Goal: Information Seeking & Learning: Learn about a topic

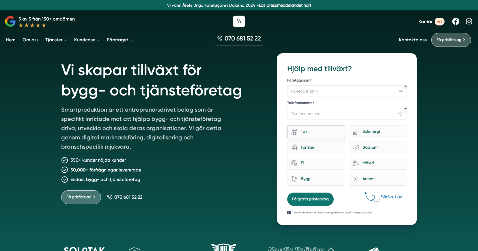
click at [311, 133] on div "Tak" at bounding box center [319, 132] width 43 height 8
click at [0, 0] on input "Tak" at bounding box center [0, 0] width 0 height 0
click at [301, 148] on div "Fönster" at bounding box center [319, 148] width 43 height 8
click at [0, 0] on input "architecture-window-1 Fönster" at bounding box center [0, 0] width 0 height 0
click at [309, 160] on div "El" at bounding box center [319, 163] width 43 height 8
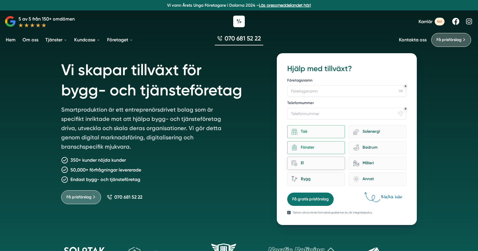
click at [0, 0] on input "home-improvement-13 El" at bounding box center [0, 0] width 0 height 0
click at [309, 176] on div "Bygg" at bounding box center [319, 179] width 43 height 8
click at [0, 0] on input "Bygg" at bounding box center [0, 0] width 0 height 0
click at [365, 178] on div "Annat" at bounding box center [380, 179] width 43 height 8
click at [0, 0] on input "brightness Annat" at bounding box center [0, 0] width 0 height 0
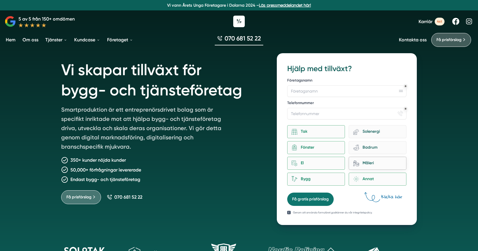
click at [366, 161] on div "Måleri" at bounding box center [380, 163] width 43 height 8
click at [0, 0] on input "Måleri" at bounding box center [0, 0] width 0 height 0
drag, startPoint x: 365, startPoint y: 146, endPoint x: 365, endPoint y: 143, distance: 3.2
click at [365, 146] on div "Badrum" at bounding box center [380, 148] width 43 height 8
click at [0, 0] on input "bathroom-tub-towel Badrum" at bounding box center [0, 0] width 0 height 0
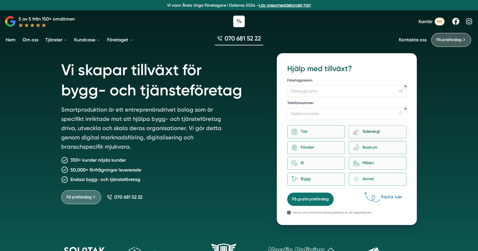
click at [365, 131] on div "Solenergi" at bounding box center [380, 132] width 43 height 8
click at [0, 0] on input "eco-house-sun Solenergi" at bounding box center [0, 0] width 0 height 0
click at [298, 115] on input "Telefonnummer" at bounding box center [346, 114] width 119 height 12
click at [303, 92] on input "Företagsnamn" at bounding box center [346, 91] width 119 height 12
click at [306, 196] on button "Få gratis prisförslag" at bounding box center [310, 198] width 47 height 13
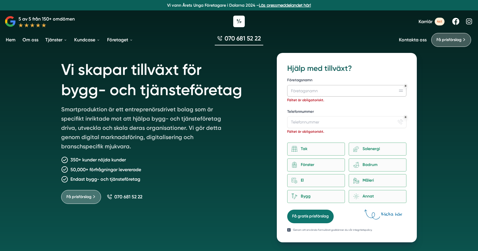
click at [307, 90] on input "Företagsnamn" at bounding box center [346, 91] width 119 height 12
drag, startPoint x: 354, startPoint y: 67, endPoint x: 369, endPoint y: 68, distance: 15.4
click at [367, 68] on div "12f867b5-b7b9-44a6-afd7-b655bf9021d1 Hjälp med tillväxt? Företagsnamn Fältet är…" at bounding box center [347, 147] width 140 height 189
click at [370, 68] on h3 "Hjälp med tillväxt?" at bounding box center [346, 68] width 119 height 10
drag, startPoint x: 361, startPoint y: 68, endPoint x: 282, endPoint y: 66, distance: 78.9
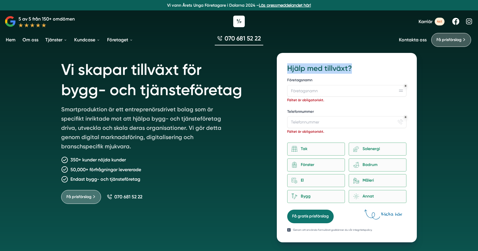
click at [282, 66] on div "12f867b5-b7b9-44a6-afd7-b655bf9021d1 Hjälp med tillväxt? Företagsnamn Fältet är…" at bounding box center [347, 147] width 140 height 189
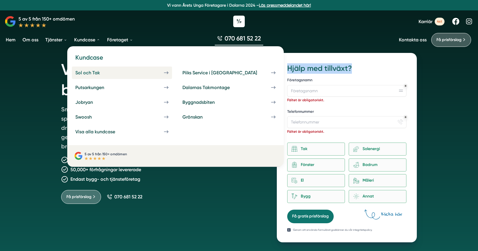
click at [93, 73] on div "Sol och Tak" at bounding box center [94, 72] width 38 height 5
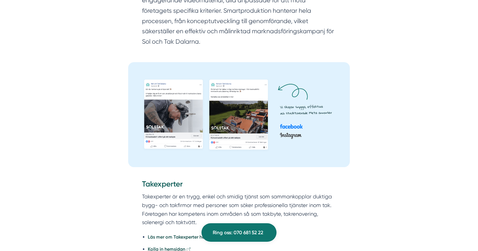
scroll to position [1624, 0]
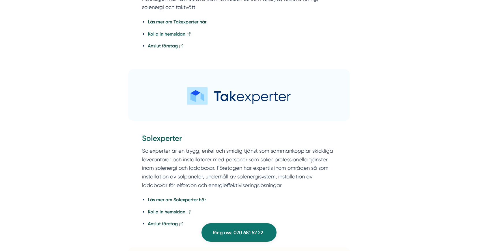
click at [176, 37] on strong "Kolla in hemsidan" at bounding box center [167, 33] width 38 height 5
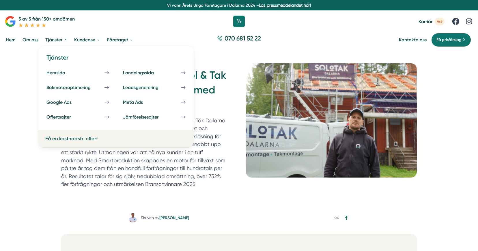
scroll to position [0, 0]
click at [61, 88] on div "Sökmotoroptimering" at bounding box center [76, 87] width 58 height 5
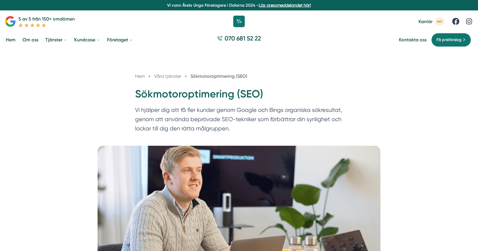
click at [88, 40] on link "Kundcase" at bounding box center [87, 39] width 28 height 15
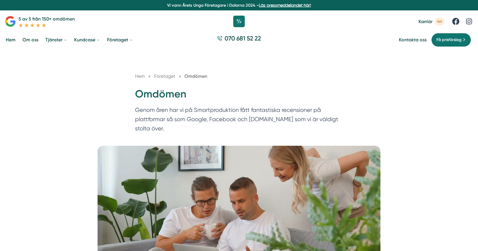
click at [90, 40] on link "Kundcase" at bounding box center [87, 39] width 28 height 15
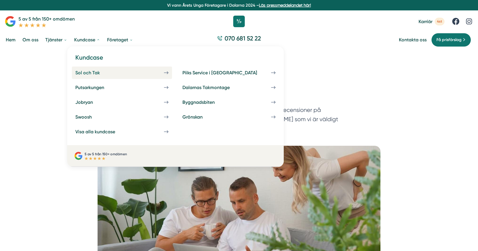
click at [90, 74] on div "Sol och Tak" at bounding box center [94, 72] width 38 height 5
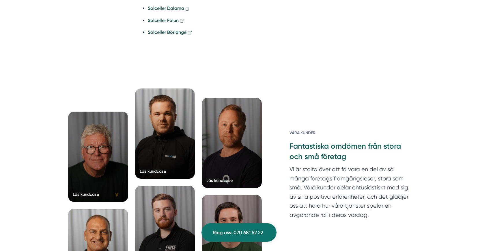
scroll to position [2084, 0]
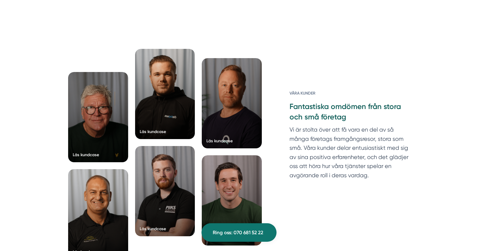
scroll to position [2124, 0]
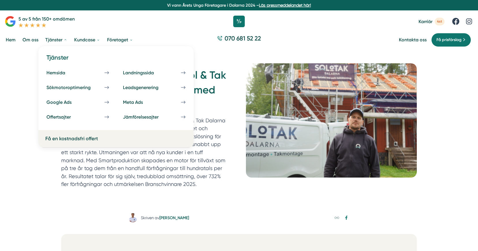
scroll to position [0, 0]
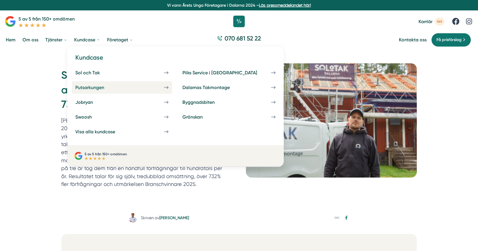
click at [93, 88] on div "Putsarkungen" at bounding box center [96, 87] width 43 height 5
